Goal: Task Accomplishment & Management: Manage account settings

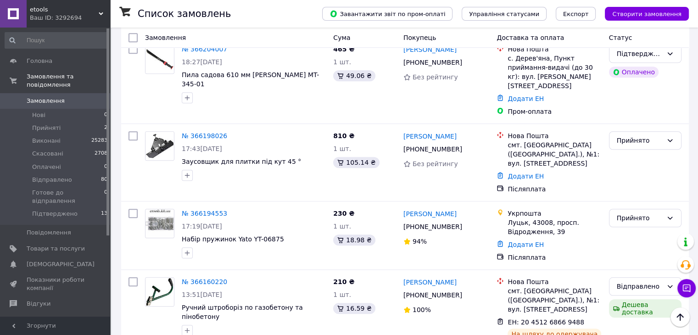
scroll to position [734, 0]
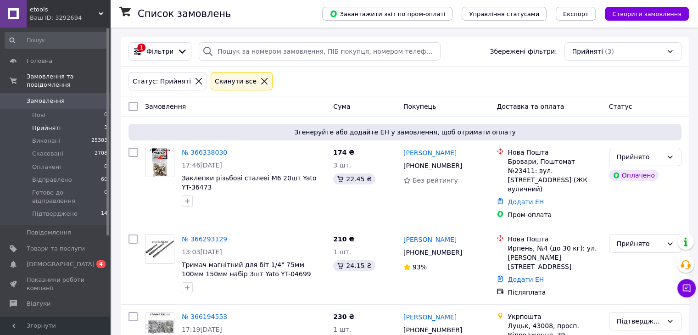
click at [671, 51] on div "Прийняті (3)" at bounding box center [623, 51] width 117 height 18
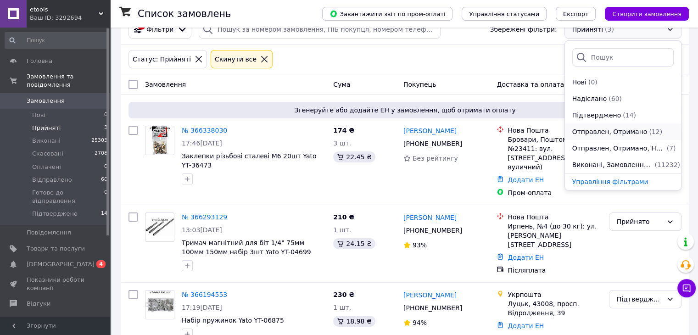
scroll to position [34, 0]
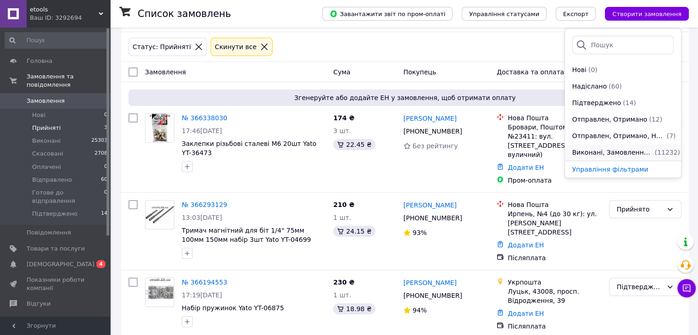
click at [614, 151] on span "Виконані, Замовлення без чеків" at bounding box center [612, 152] width 81 height 9
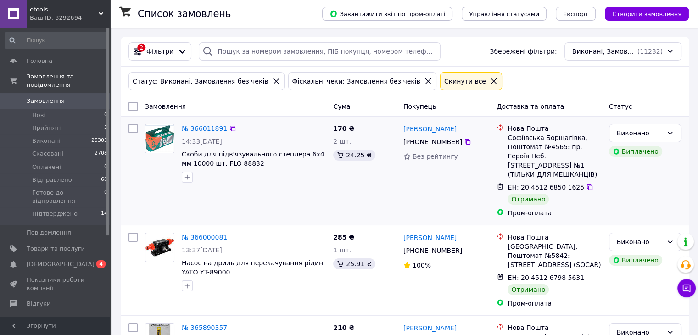
click at [134, 129] on input "checkbox" at bounding box center [133, 128] width 9 height 9
checkbox input "true"
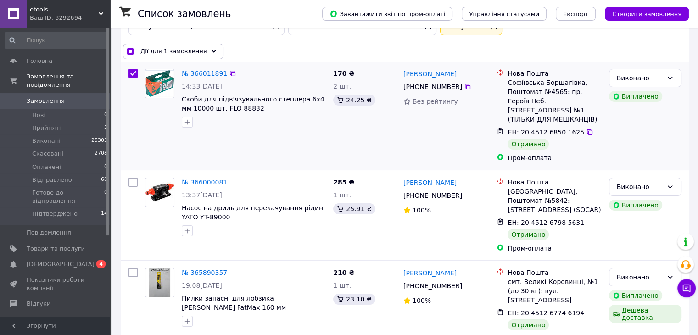
scroll to position [92, 0]
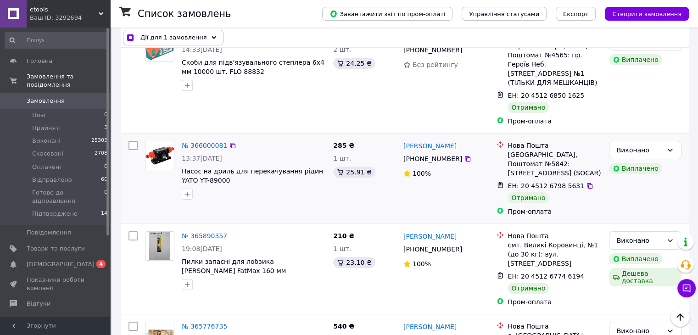
click at [136, 141] on input "checkbox" at bounding box center [133, 145] width 9 height 9
checkbox input "true"
click at [133, 231] on input "checkbox" at bounding box center [133, 235] width 9 height 9
checkbox input "true"
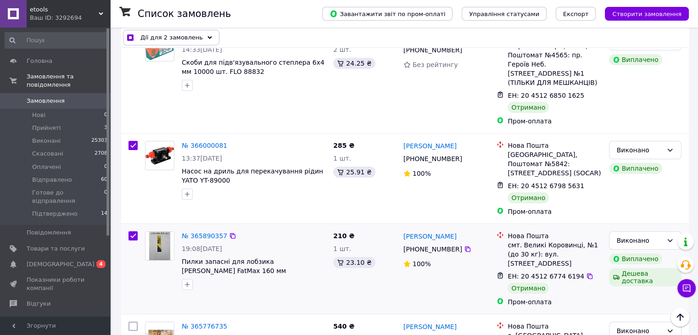
checkbox input "true"
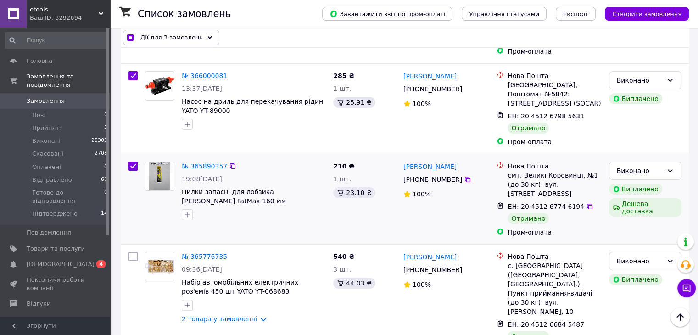
scroll to position [184, 0]
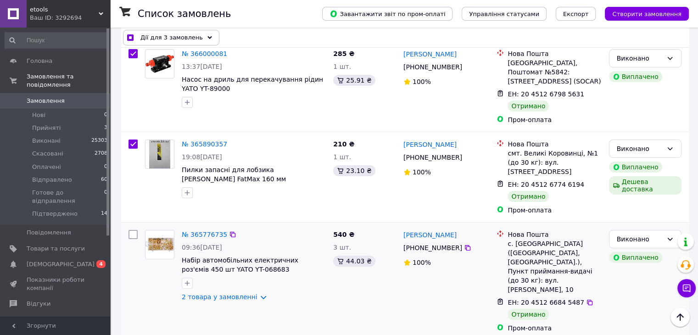
click at [135, 230] on input "checkbox" at bounding box center [133, 234] width 9 height 9
checkbox input "true"
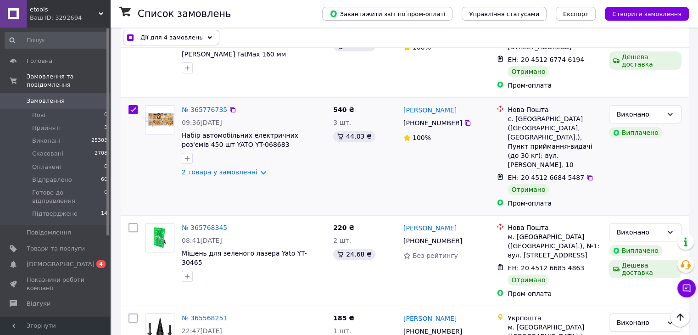
scroll to position [321, 0]
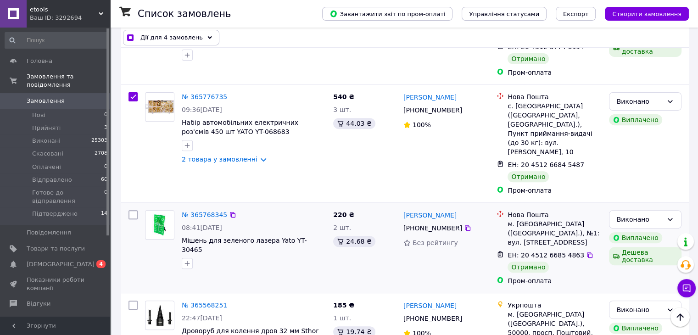
click at [130, 210] on input "checkbox" at bounding box center [133, 214] width 9 height 9
checkbox input "true"
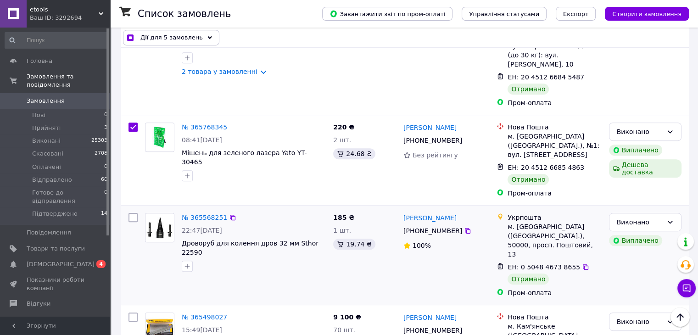
scroll to position [413, 0]
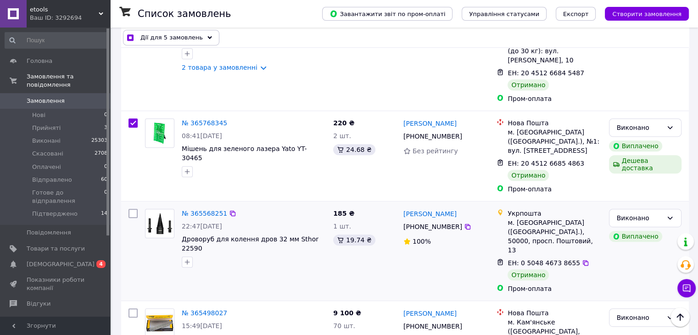
click at [136, 209] on input "checkbox" at bounding box center [133, 213] width 9 height 9
checkbox input "true"
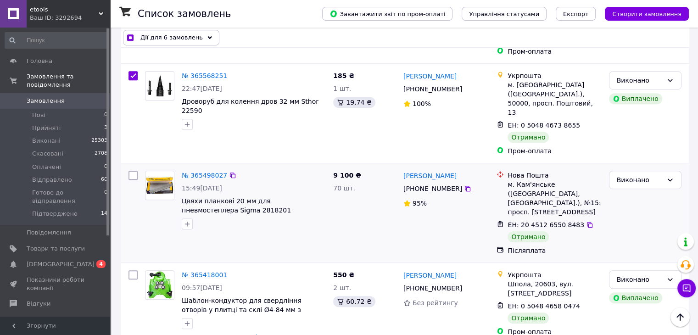
scroll to position [597, 0]
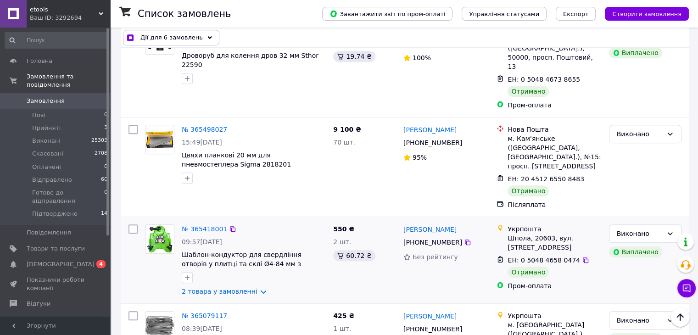
click at [133, 224] on input "checkbox" at bounding box center [133, 228] width 9 height 9
checkbox input "true"
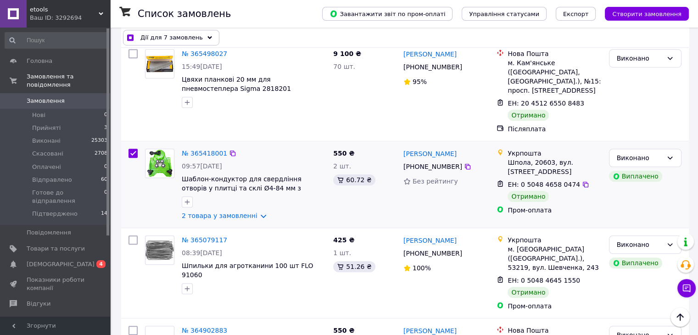
scroll to position [688, 0]
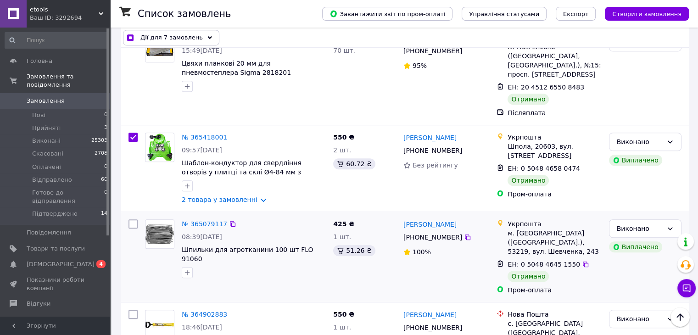
click at [132, 219] on input "checkbox" at bounding box center [133, 223] width 9 height 9
checkbox input "true"
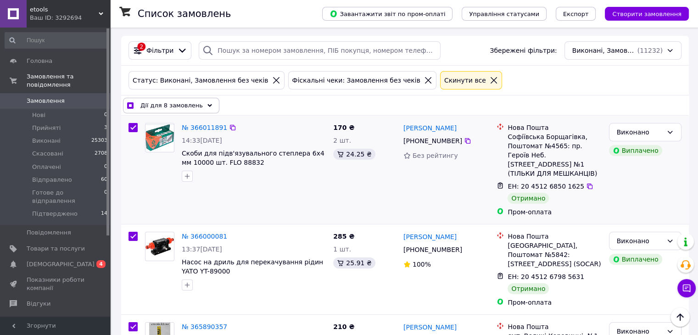
scroll to position [0, 0]
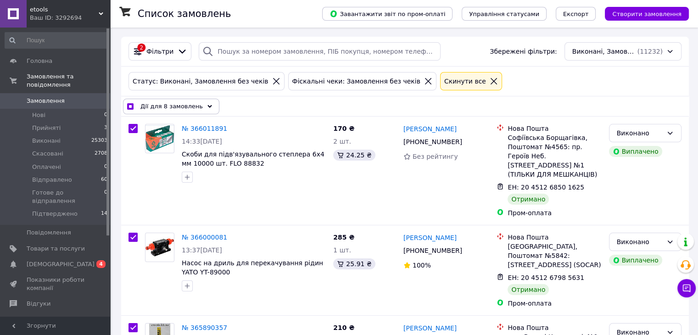
click at [179, 104] on span "Дії для 8 замовлень" at bounding box center [171, 106] width 62 height 9
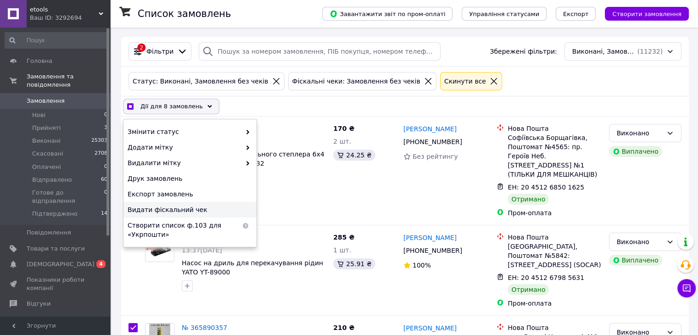
click at [160, 208] on span "Видати фіскальний чек" at bounding box center [189, 209] width 123 height 9
checkbox input "true"
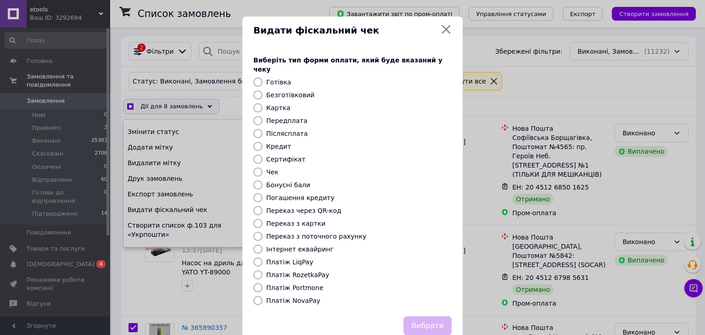
click at [259, 270] on input "Платіж RozetkaPay" at bounding box center [257, 274] width 9 height 9
radio input "true"
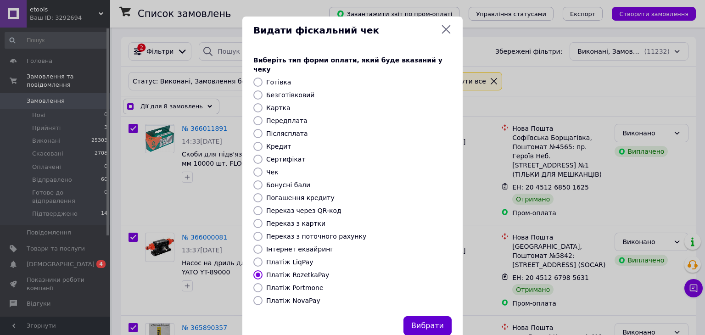
click at [419, 316] on button "Вибрати" at bounding box center [427, 326] width 48 height 20
checkbox input "true"
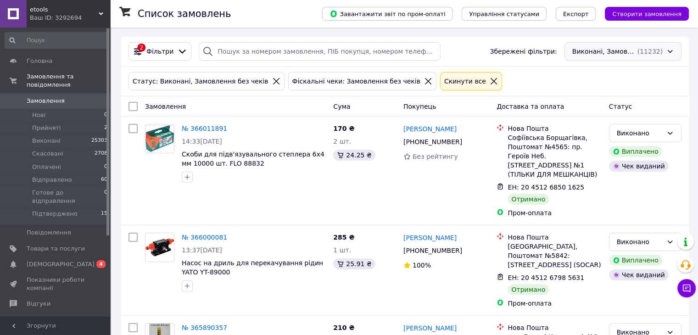
click at [655, 50] on div "Виконані, Замовлення без чеків (11232)" at bounding box center [623, 51] width 117 height 18
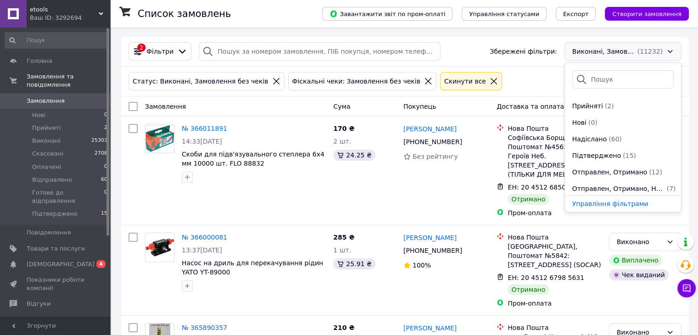
scroll to position [116, 0]
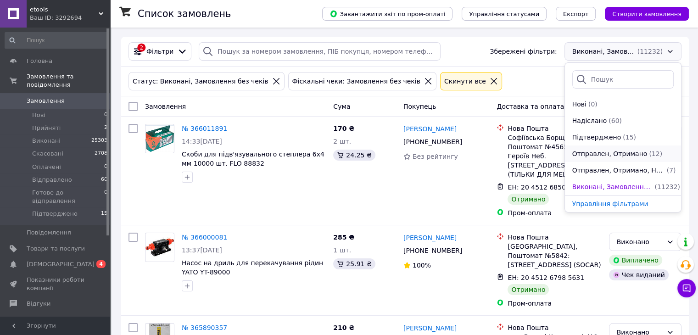
click at [620, 155] on span "Отправлен, Отримано" at bounding box center [609, 153] width 75 height 9
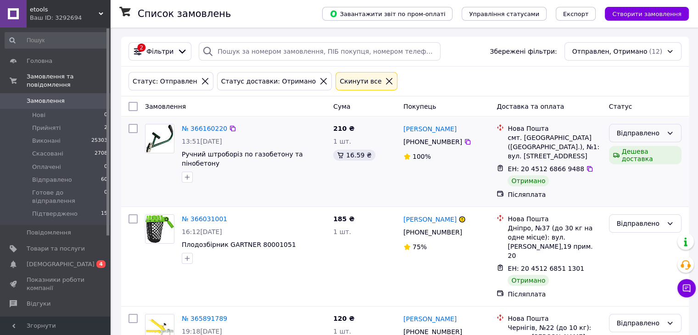
click at [674, 137] on div "Відправлено" at bounding box center [645, 133] width 73 height 18
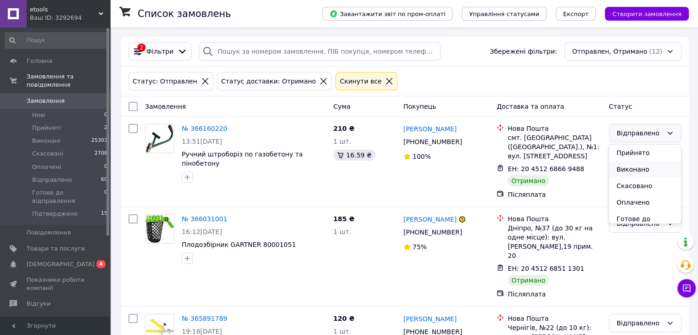
click at [643, 169] on li "Виконано" at bounding box center [645, 169] width 72 height 17
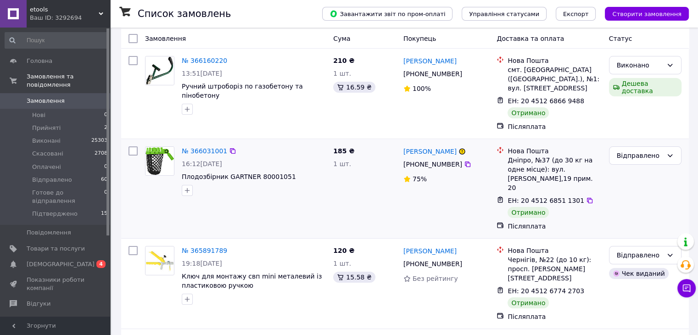
scroll to position [92, 0]
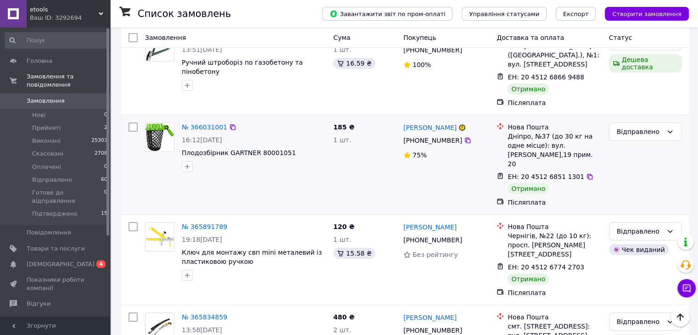
click at [134, 123] on input "checkbox" at bounding box center [133, 127] width 9 height 9
checkbox input "true"
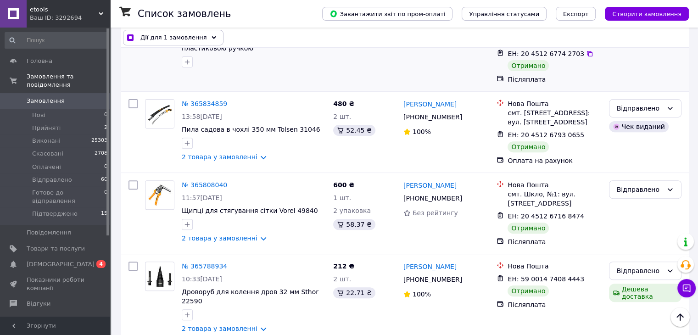
scroll to position [321, 0]
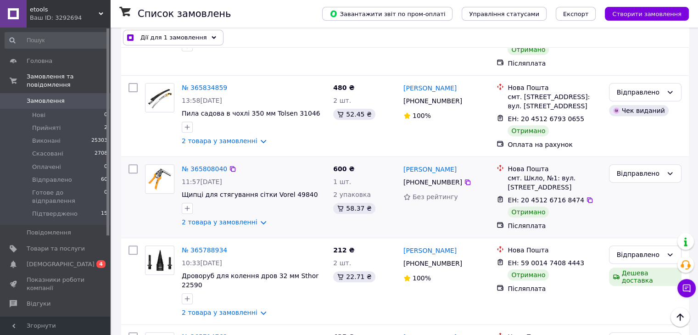
click at [133, 164] on input "checkbox" at bounding box center [133, 168] width 9 height 9
checkbox input "true"
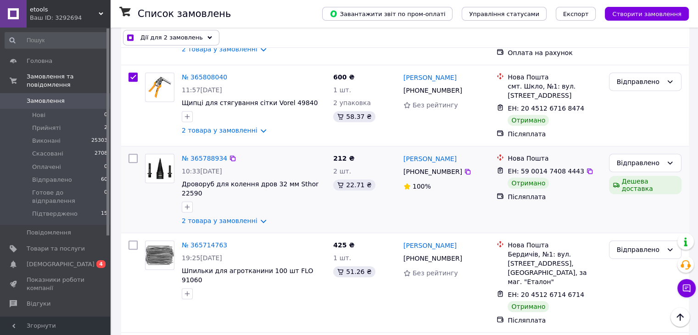
click at [133, 154] on input "checkbox" at bounding box center [133, 158] width 9 height 9
checkbox input "true"
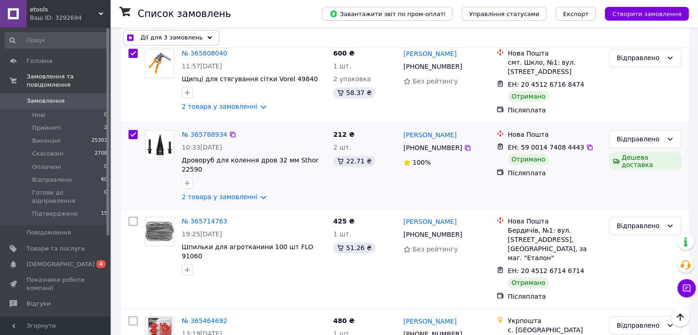
scroll to position [459, 0]
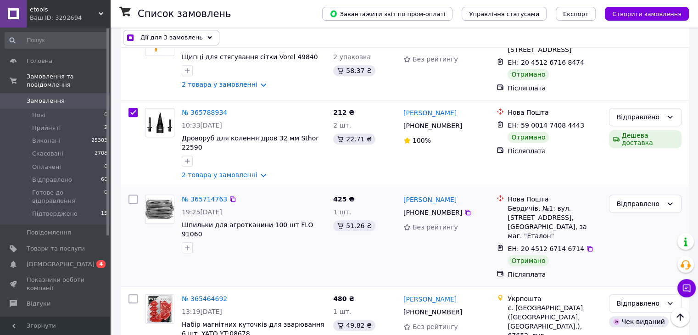
click at [132, 195] on input "checkbox" at bounding box center [133, 199] width 9 height 9
checkbox input "true"
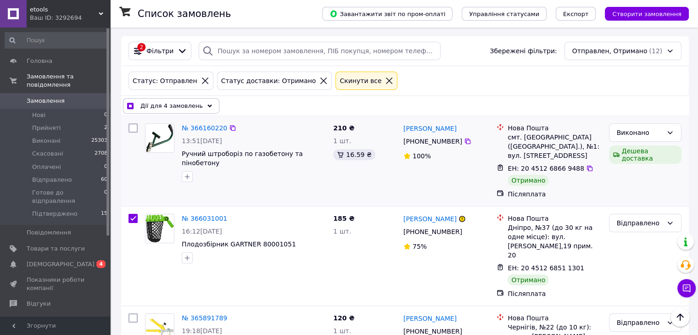
scroll to position [0, 0]
click at [186, 102] on span "Дії для 4 замовлень" at bounding box center [171, 106] width 62 height 9
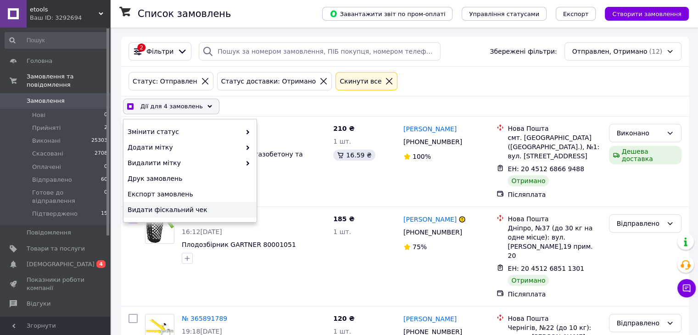
click at [165, 210] on span "Видати фіскальний чек" at bounding box center [189, 209] width 123 height 9
checkbox input "true"
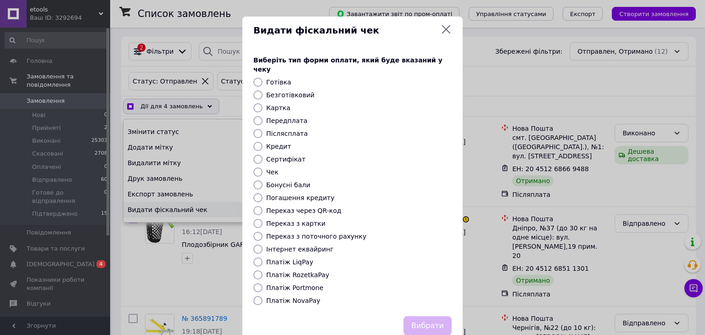
click at [259, 296] on input "Платіж NovaPay" at bounding box center [257, 300] width 9 height 9
radio input "true"
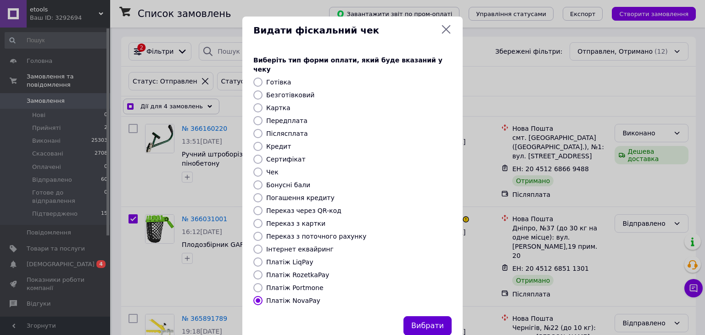
click at [431, 318] on button "Вибрати" at bounding box center [427, 326] width 48 height 20
checkbox input "true"
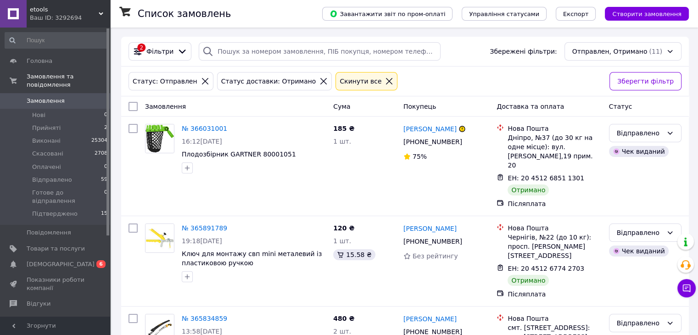
click at [386, 84] on icon at bounding box center [389, 81] width 6 height 6
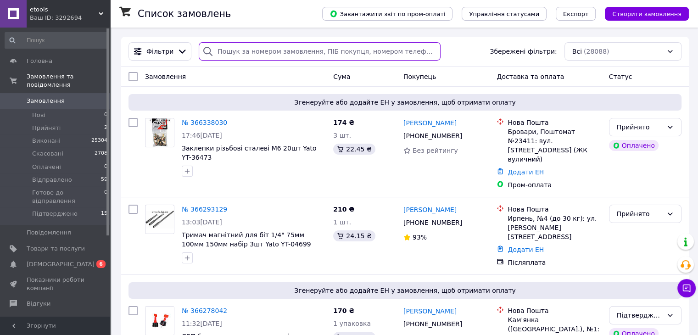
click at [250, 50] on input "search" at bounding box center [320, 51] width 242 height 18
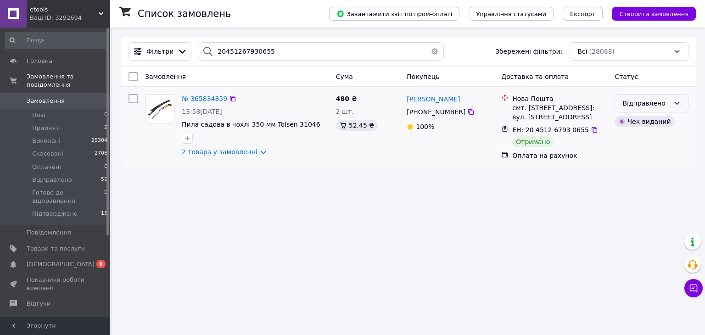
click at [653, 98] on div "Відправлено" at bounding box center [652, 103] width 74 height 18
click at [637, 142] on li "Виконано" at bounding box center [651, 140] width 73 height 17
click at [268, 49] on input "20451267930655" at bounding box center [321, 51] width 245 height 18
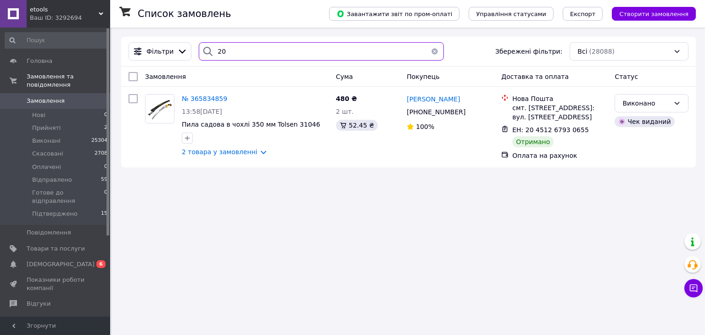
type input "2"
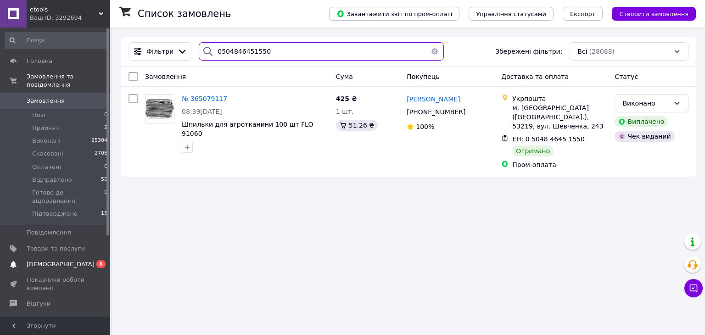
type input "0504846451550"
click at [51, 260] on span "[DEMOGRAPHIC_DATA]" at bounding box center [61, 264] width 68 height 8
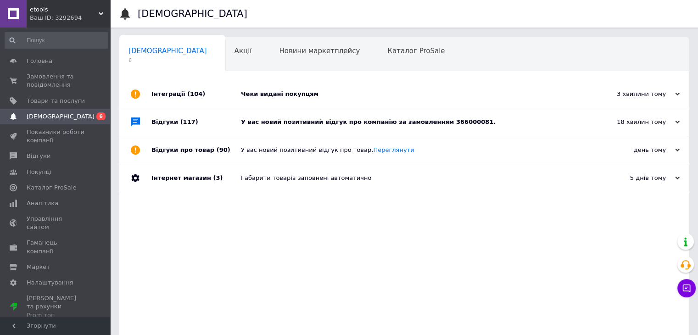
click at [187, 94] on span "(104)" at bounding box center [196, 93] width 18 height 7
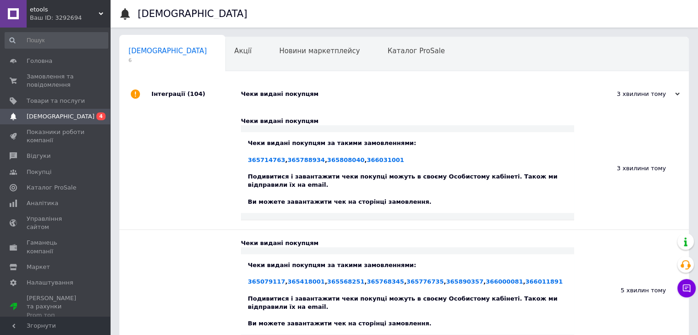
click at [187, 94] on span "(104)" at bounding box center [196, 93] width 18 height 7
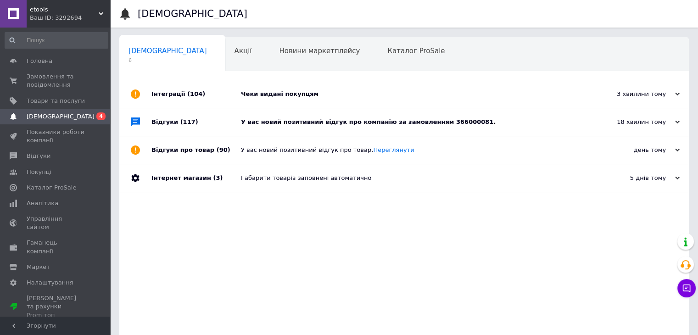
click at [184, 124] on span "(117)" at bounding box center [189, 121] width 18 height 7
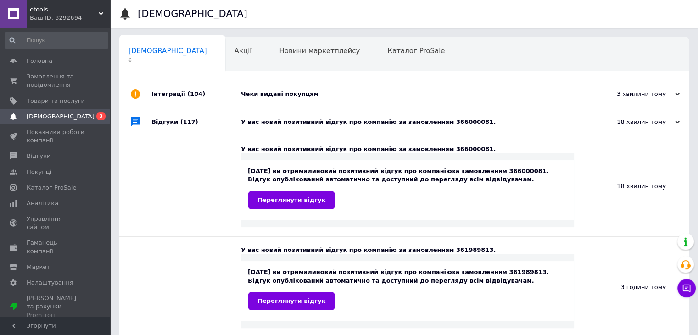
click at [184, 124] on span "(117)" at bounding box center [189, 121] width 18 height 7
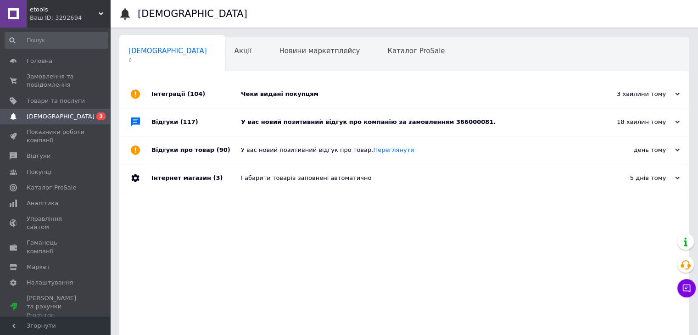
click at [184, 151] on div "Відгуки про товар (90)" at bounding box center [195, 150] width 89 height 28
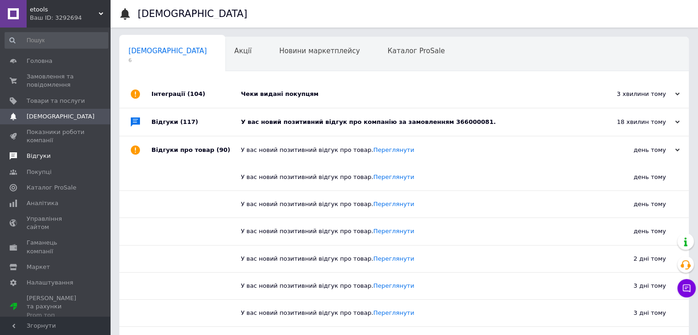
click at [44, 158] on span "Відгуки" at bounding box center [39, 156] width 24 height 8
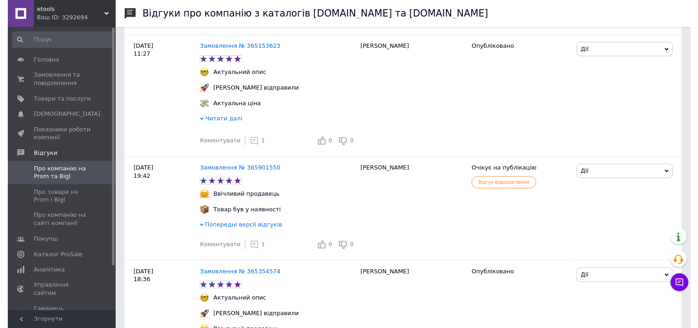
scroll to position [459, 0]
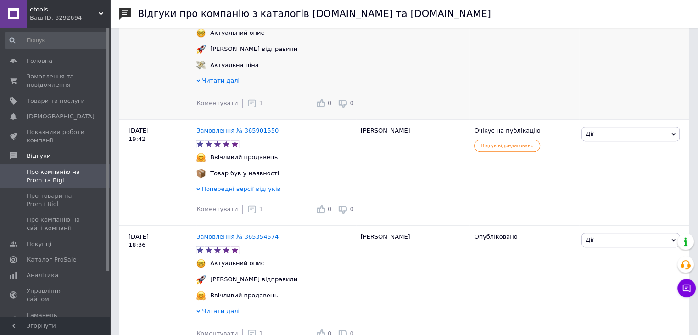
click at [248, 108] on icon at bounding box center [251, 103] width 9 height 9
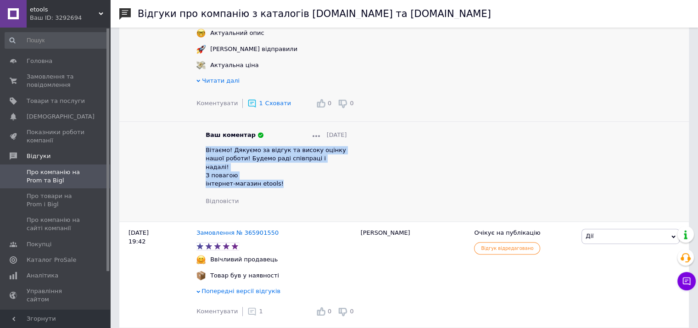
drag, startPoint x: 206, startPoint y: 154, endPoint x: 280, endPoint y: 180, distance: 78.8
click at [280, 180] on div "Вітаємо! Дякуємо за відгук та високу оцінку нашої роботи! Будемо раді співпраці…" at bounding box center [276, 167] width 141 height 42
copy span "Вітаємо! Дякуємо за відгук та високу оцінку нашої роботи! Будемо раді співпраці…"
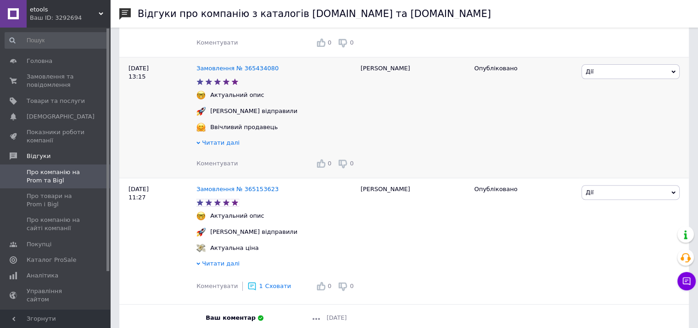
scroll to position [275, 0]
click at [221, 168] on span "Коментувати" at bounding box center [216, 164] width 41 height 7
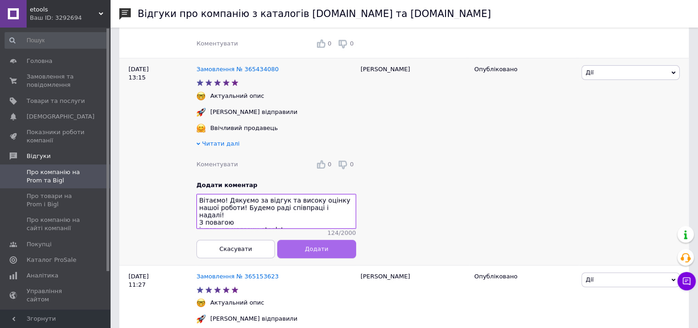
type textarea "Вітаємо! Дякуємо за відгук та високу оцінку нашої роботи! Будемо раді співпраці…"
click at [330, 258] on button "Додати" at bounding box center [316, 249] width 78 height 18
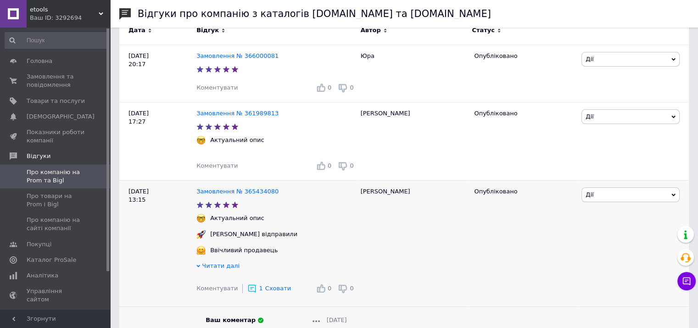
scroll to position [138, 0]
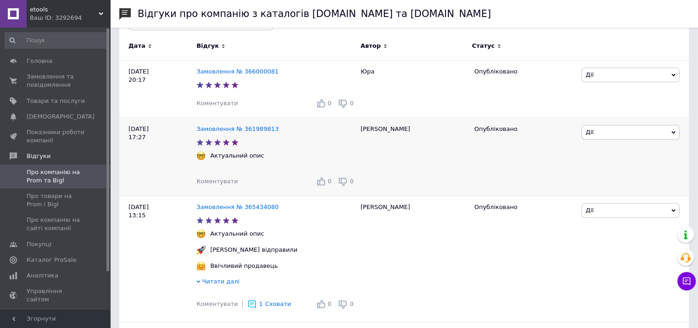
click at [213, 179] on span "Коментувати" at bounding box center [216, 181] width 41 height 7
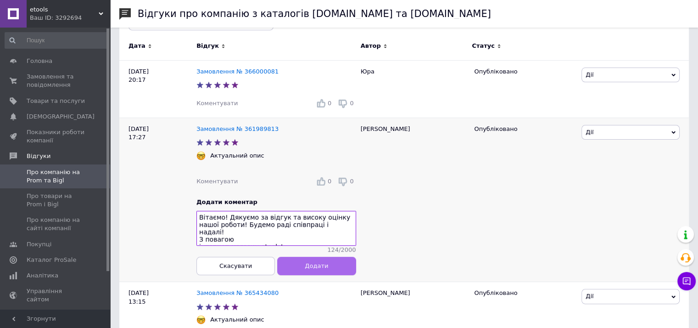
type textarea "Вітаємо! Дякуємо за відгук та високу оцінку нашої роботи! Будемо раді співпраці…"
click at [334, 272] on button "Додати" at bounding box center [316, 265] width 78 height 18
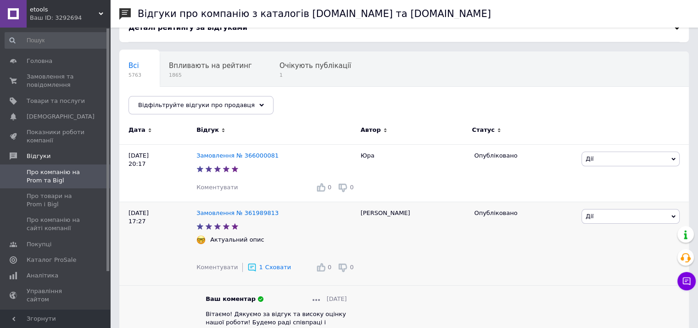
scroll to position [46, 0]
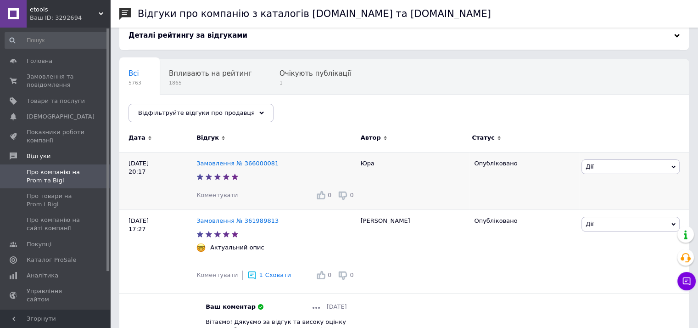
click at [222, 198] on span "Коментувати" at bounding box center [216, 194] width 41 height 7
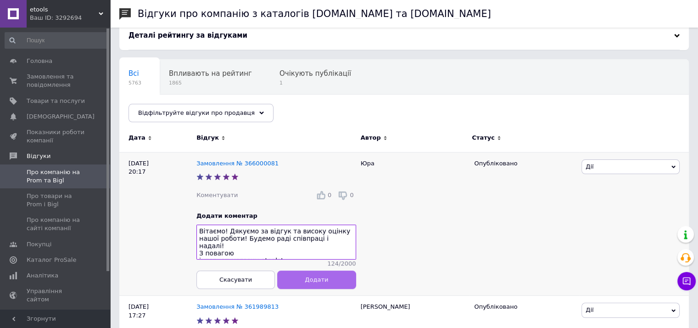
type textarea "Вітаємо! Дякуємо за відгук та високу оцінку нашої роботи! Будемо раді співпраці…"
click at [334, 285] on button "Додати" at bounding box center [316, 279] width 78 height 18
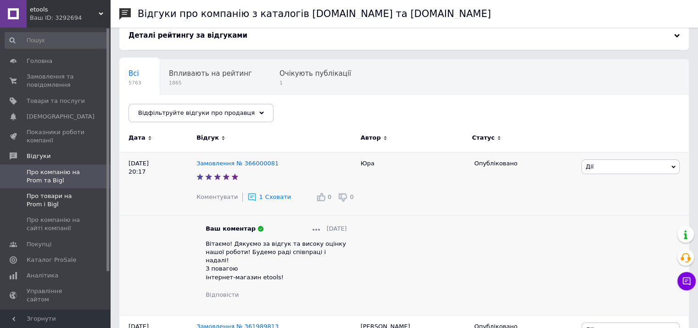
click at [73, 204] on span "Про товари на Prom і Bigl" at bounding box center [56, 200] width 58 height 17
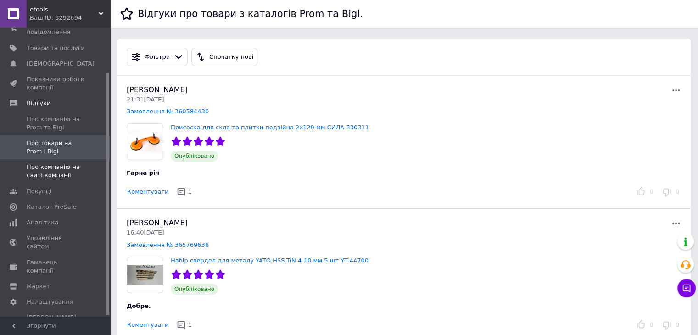
scroll to position [53, 0]
click at [61, 169] on span "Про компанію на сайті компанії" at bounding box center [56, 170] width 58 height 17
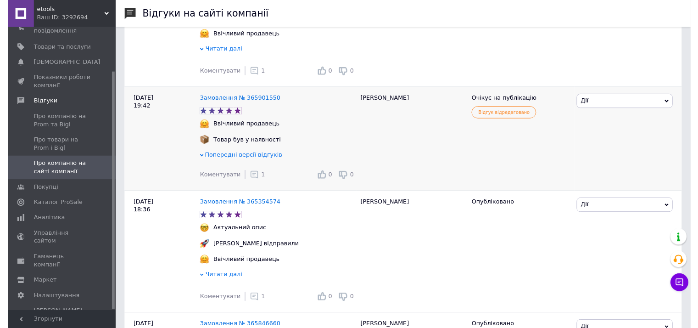
scroll to position [780, 0]
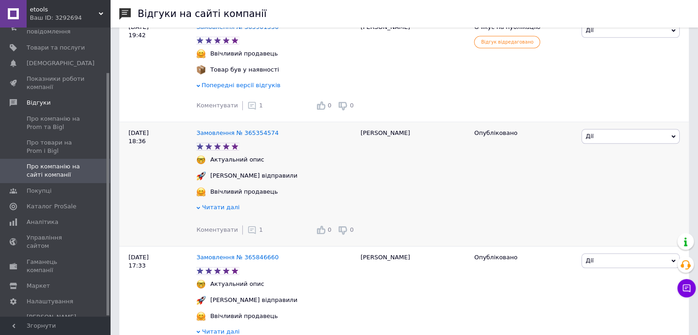
click at [247, 235] on icon at bounding box center [251, 229] width 9 height 9
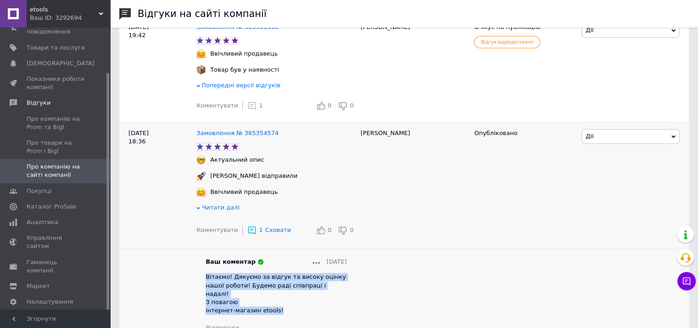
drag, startPoint x: 206, startPoint y: 287, endPoint x: 281, endPoint y: 313, distance: 79.1
click at [281, 313] on div "Вітаємо! Дякуємо за відгук та високу оцінку нашої роботи! Будемо раді співпраці…" at bounding box center [276, 294] width 141 height 42
copy span "Вітаємо! Дякуємо за відгук та високу оцінку нашої роботи! Будемо раді співпраці…"
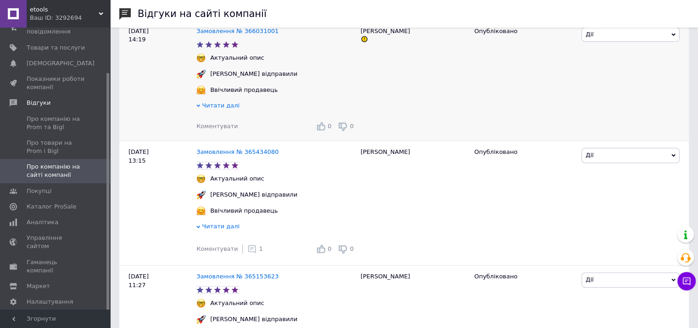
scroll to position [275, 0]
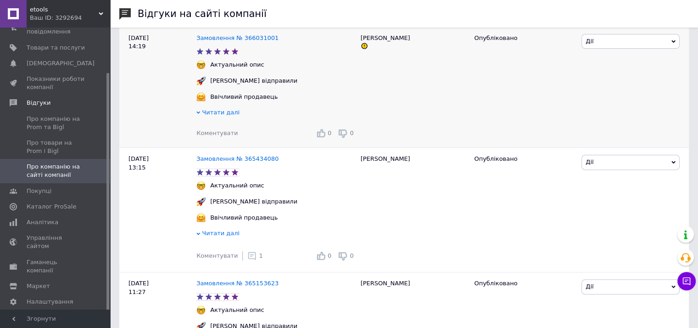
click at [211, 136] on span "Коментувати" at bounding box center [216, 132] width 41 height 7
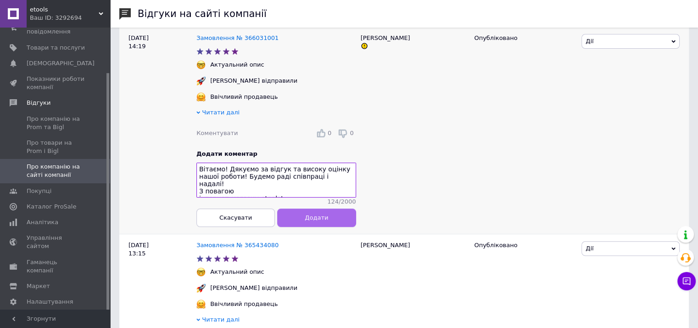
type textarea "Вітаємо! Дякуємо за відгук та високу оцінку нашої роботи! Будемо раді співпраці…"
click at [336, 227] on button "Додати" at bounding box center [316, 217] width 78 height 18
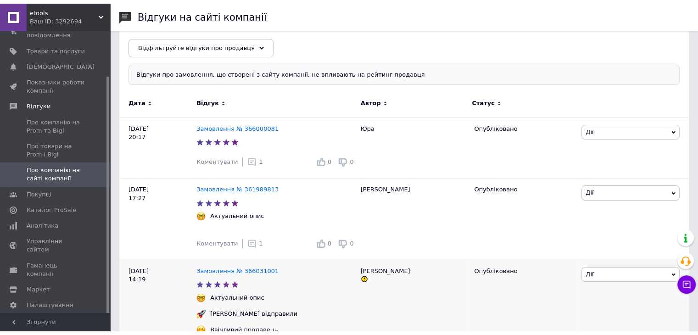
scroll to position [0, 0]
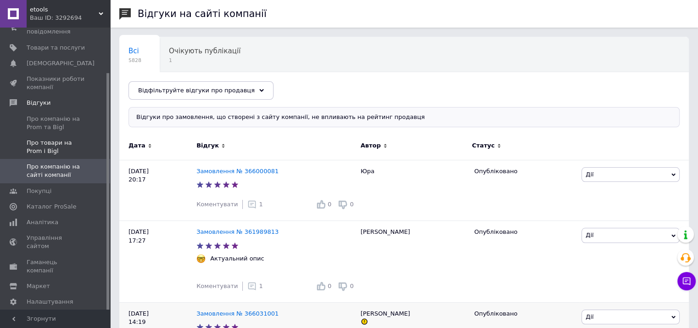
click at [54, 151] on span "Про товари на Prom і Bigl" at bounding box center [56, 147] width 58 height 17
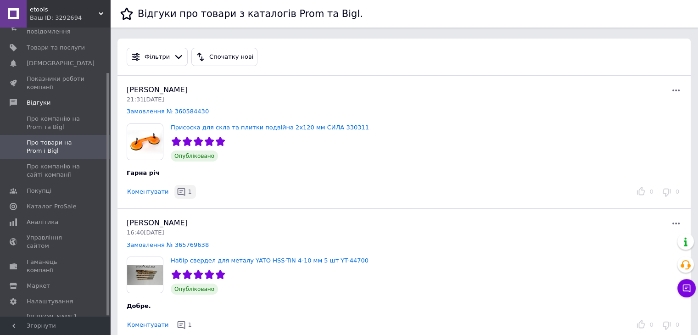
click at [188, 193] on span "1" at bounding box center [190, 191] width 4 height 7
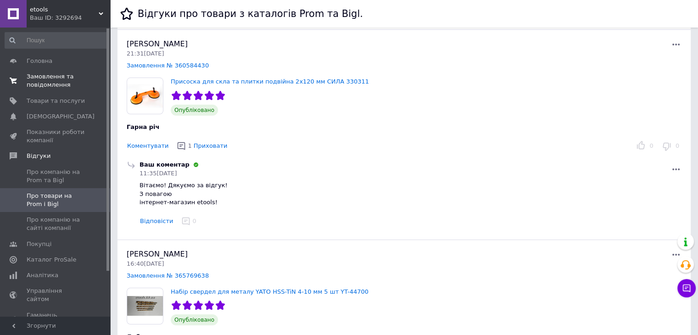
click at [51, 87] on span "Замовлення та повідомлення" at bounding box center [56, 81] width 58 height 17
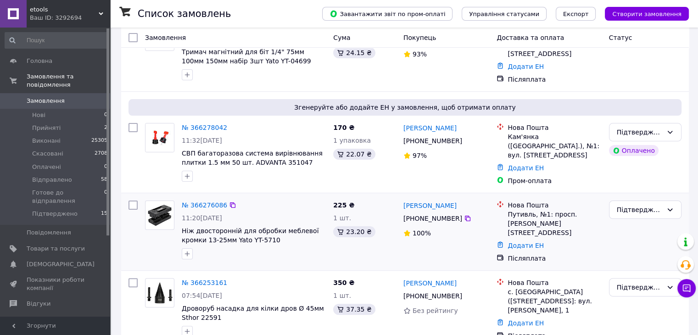
scroll to position [184, 0]
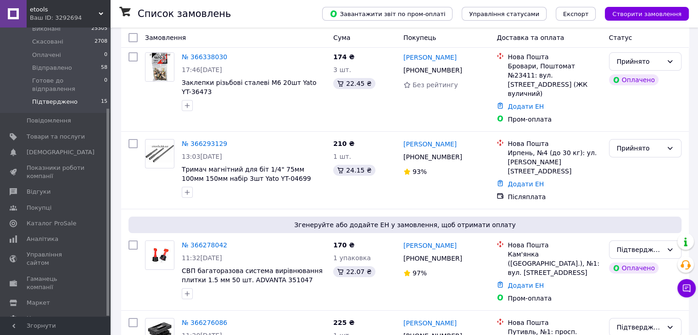
scroll to position [92, 0]
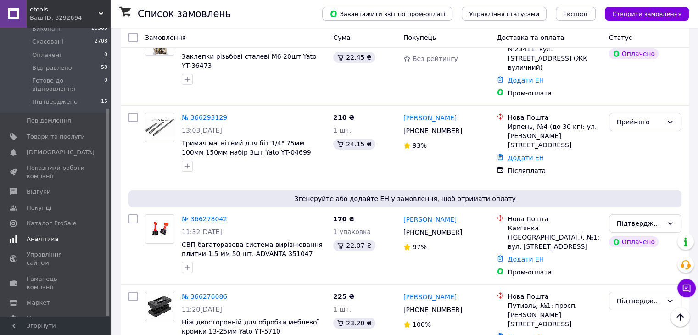
click at [56, 235] on span "Аналітика" at bounding box center [56, 239] width 58 height 8
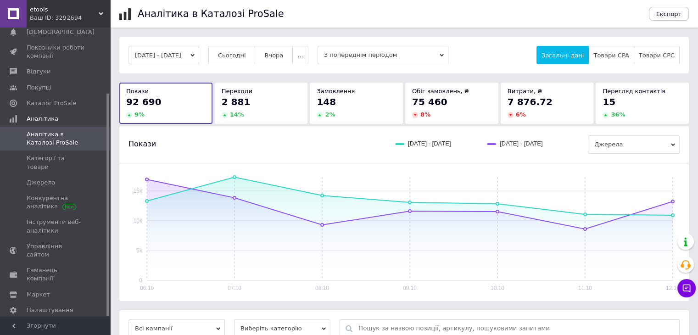
click at [199, 57] on button "[DATE] - [DATE]" at bounding box center [164, 55] width 71 height 18
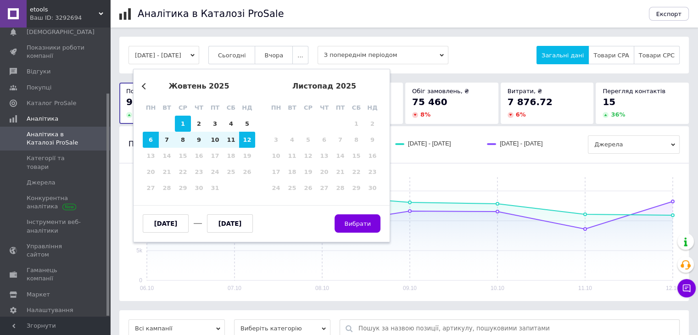
click at [186, 126] on div "1" at bounding box center [183, 124] width 16 height 16
type input "[DATE]"
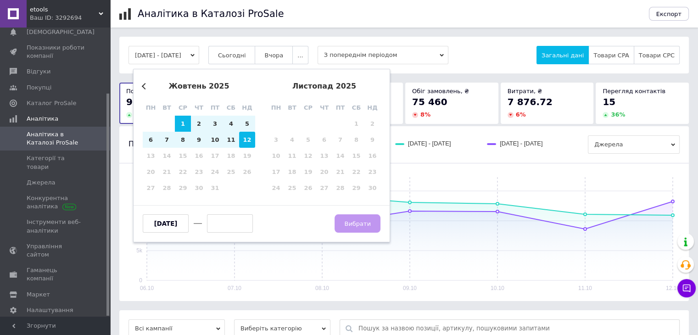
click at [254, 142] on div "12" at bounding box center [247, 140] width 16 height 16
type input "[DATE]"
click at [356, 222] on span "Вибрати" at bounding box center [357, 223] width 27 height 7
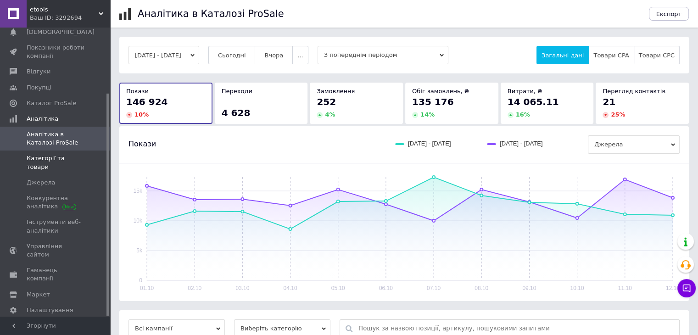
click at [51, 156] on span "Категорії та товари" at bounding box center [56, 162] width 58 height 17
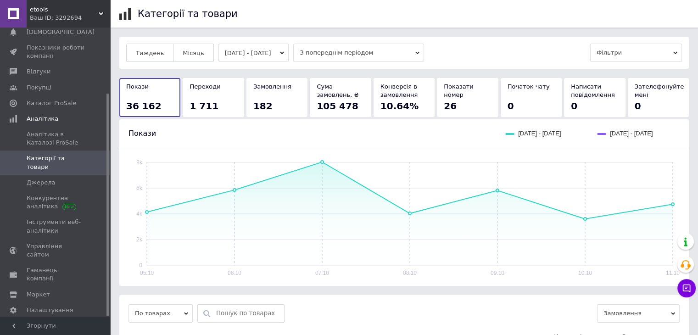
click at [238, 53] on button "[DATE] - [DATE]" at bounding box center [253, 53] width 71 height 18
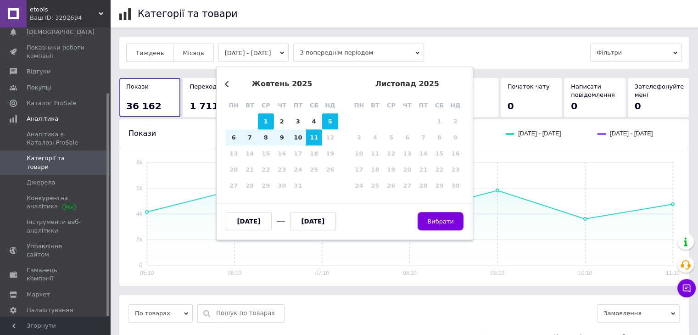
click at [268, 120] on div "1" at bounding box center [266, 121] width 16 height 16
type input "[DATE]"
click at [313, 138] on div "11" at bounding box center [314, 137] width 16 height 16
type input "[DATE]"
click at [436, 221] on span "Вибрати" at bounding box center [440, 221] width 27 height 7
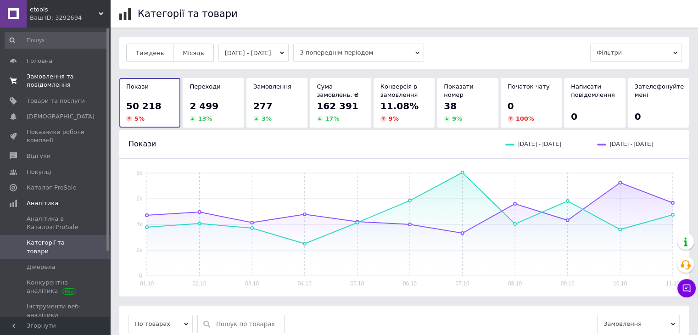
click at [31, 83] on span "Замовлення та повідомлення" at bounding box center [56, 81] width 58 height 17
